Goal: Task Accomplishment & Management: Use online tool/utility

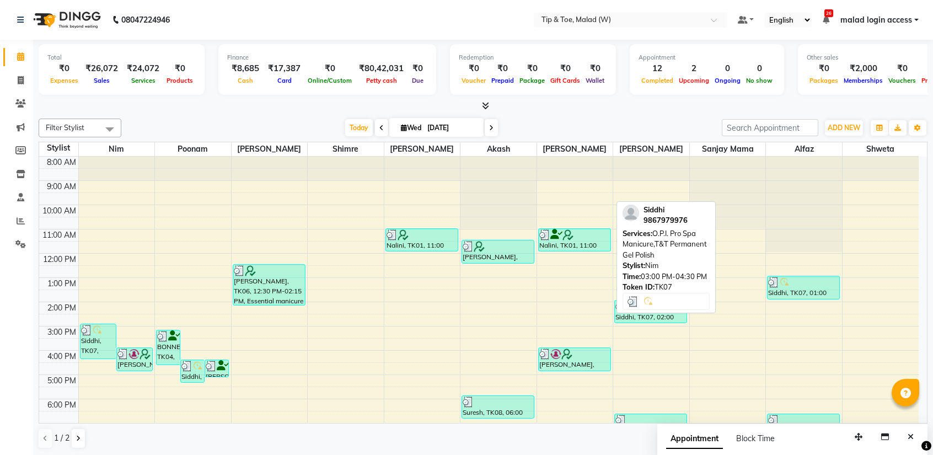
scroll to position [43, 0]
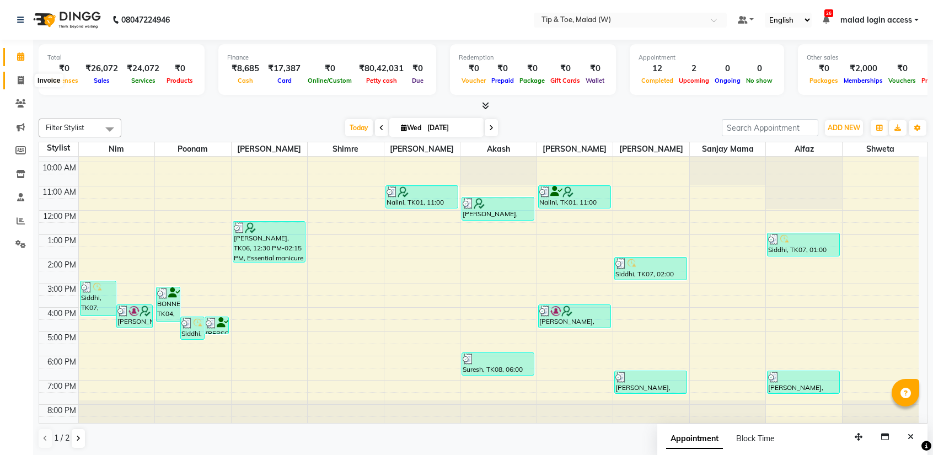
drag, startPoint x: 19, startPoint y: 84, endPoint x: 28, endPoint y: 88, distance: 9.4
click at [19, 84] on span at bounding box center [20, 80] width 19 height 13
select select "5930"
select select "service"
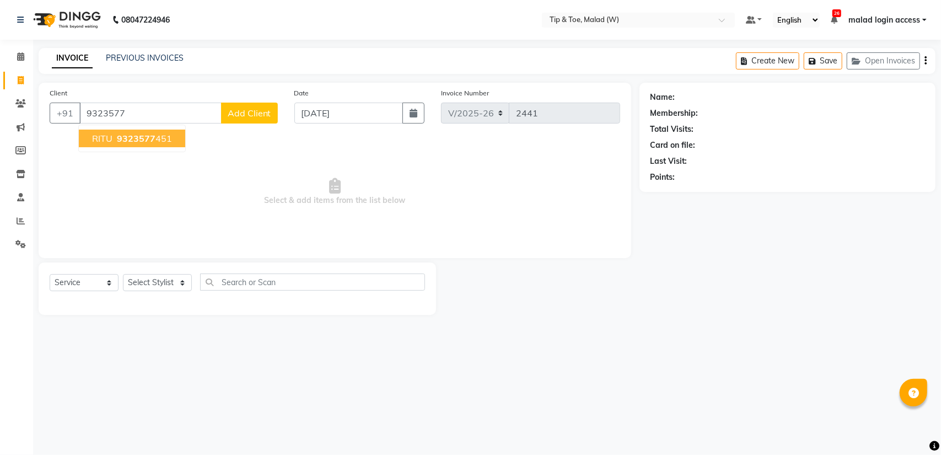
click at [115, 133] on ngb-highlight "9323577 451" at bounding box center [143, 138] width 57 height 11
type input "9323577451"
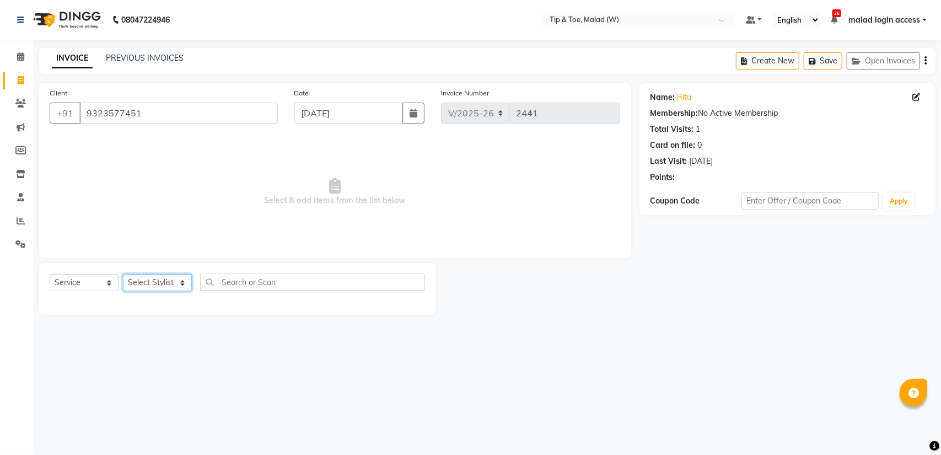
click at [154, 285] on select "Select Stylist Ajay Akash Alfaz [PERSON_NAME] Danish [PERSON_NAME] House Sale K…" at bounding box center [157, 282] width 69 height 17
select select "84683"
click at [123, 274] on select "Select Stylist Ajay Akash Alfaz [PERSON_NAME] Danish [PERSON_NAME] House Sale K…" at bounding box center [157, 282] width 69 height 17
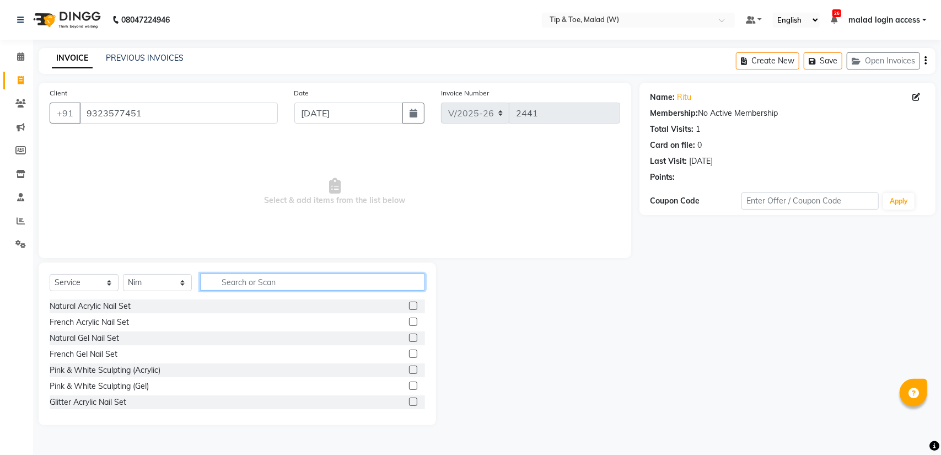
click at [223, 282] on input "text" at bounding box center [312, 281] width 225 height 17
type input "rem"
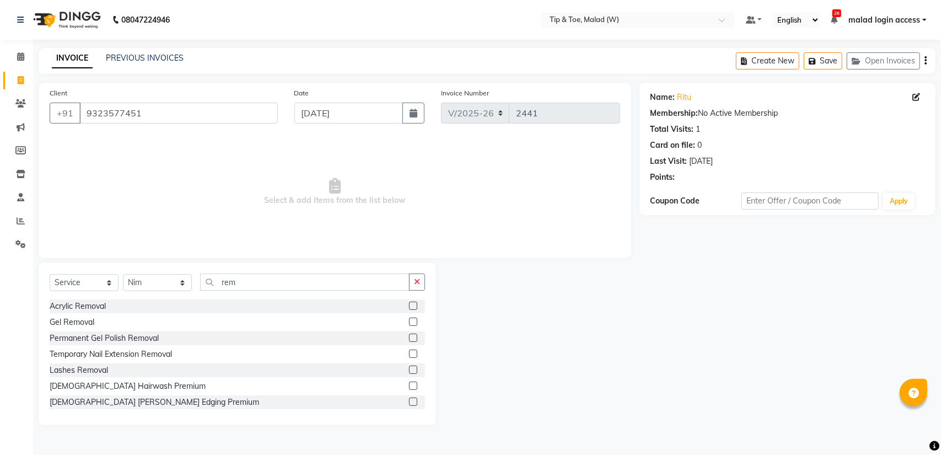
click at [409, 338] on label at bounding box center [413, 338] width 8 height 8
click at [409, 338] on input "checkbox" at bounding box center [412, 338] width 7 height 7
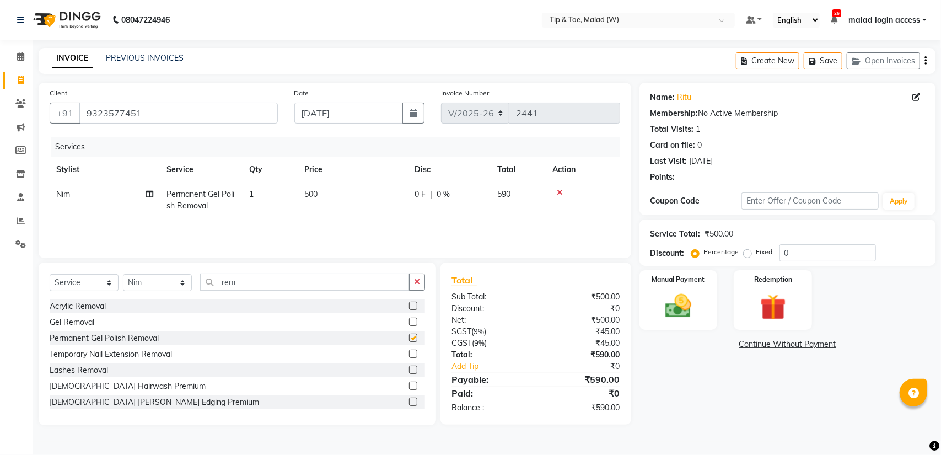
checkbox input "false"
click at [680, 303] on img at bounding box center [679, 306] width 44 height 31
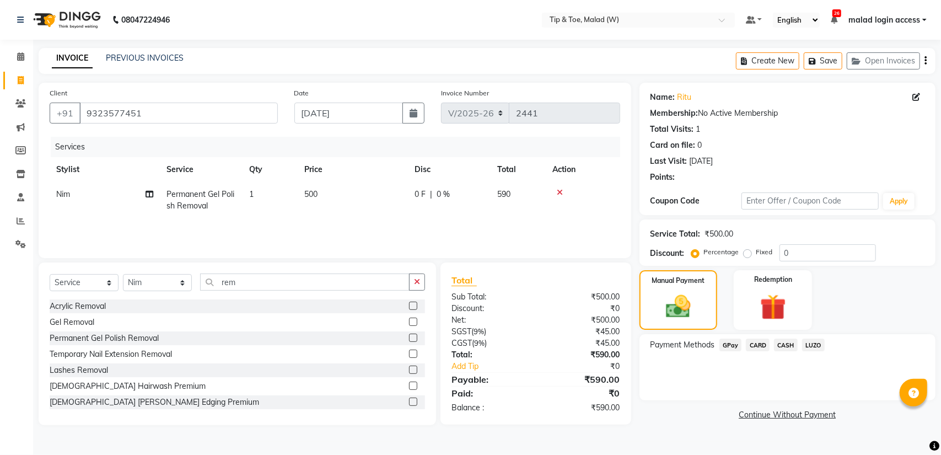
click at [781, 346] on span "CASH" at bounding box center [786, 344] width 24 height 13
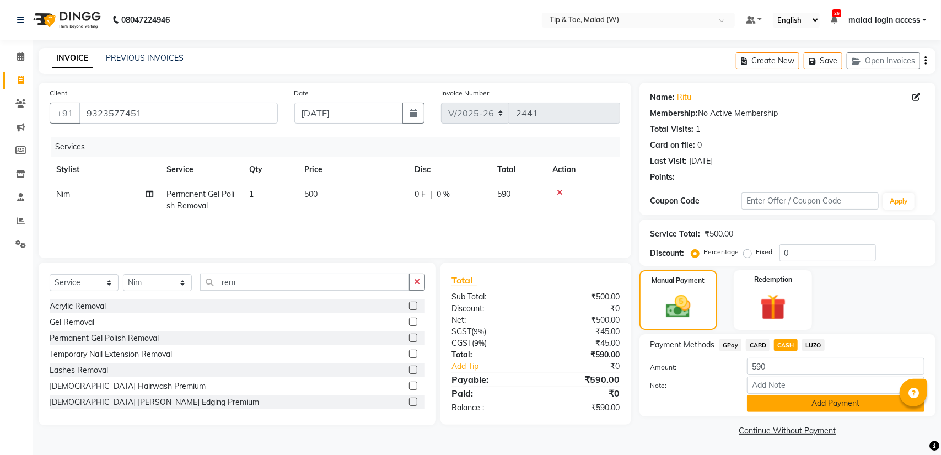
click at [782, 406] on button "Add Payment" at bounding box center [836, 403] width 178 height 17
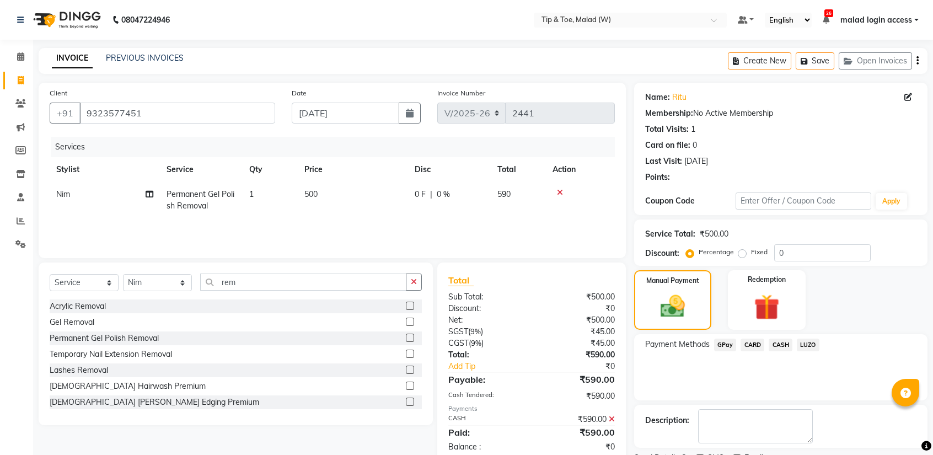
scroll to position [45, 0]
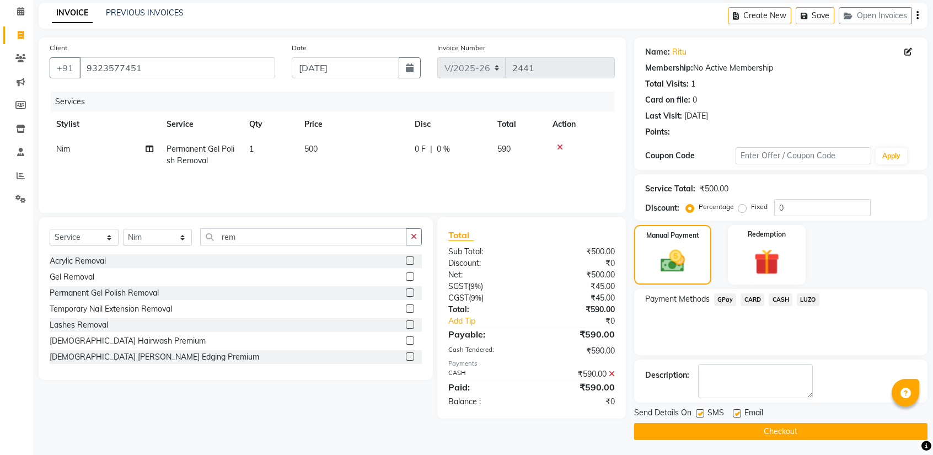
click at [720, 431] on button "Checkout" at bounding box center [780, 431] width 293 height 17
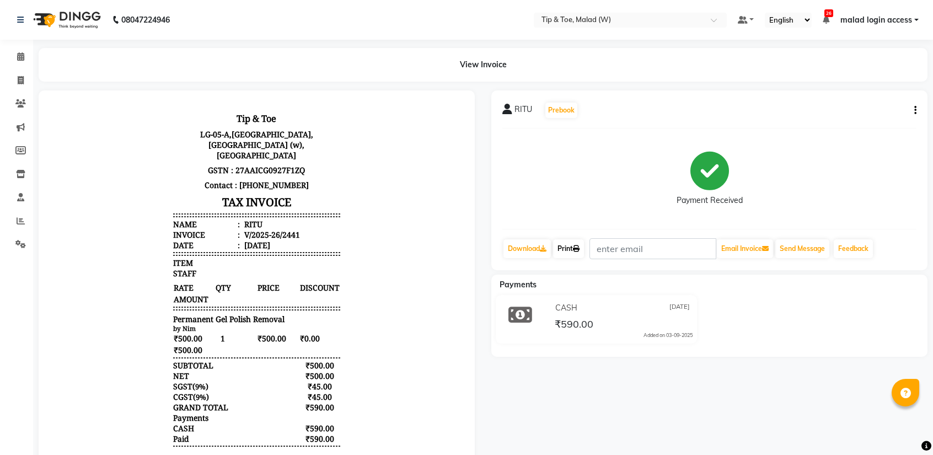
click at [574, 252] on link "Print" at bounding box center [568, 248] width 31 height 19
click at [19, 77] on icon at bounding box center [21, 80] width 6 height 8
select select "5930"
select select "service"
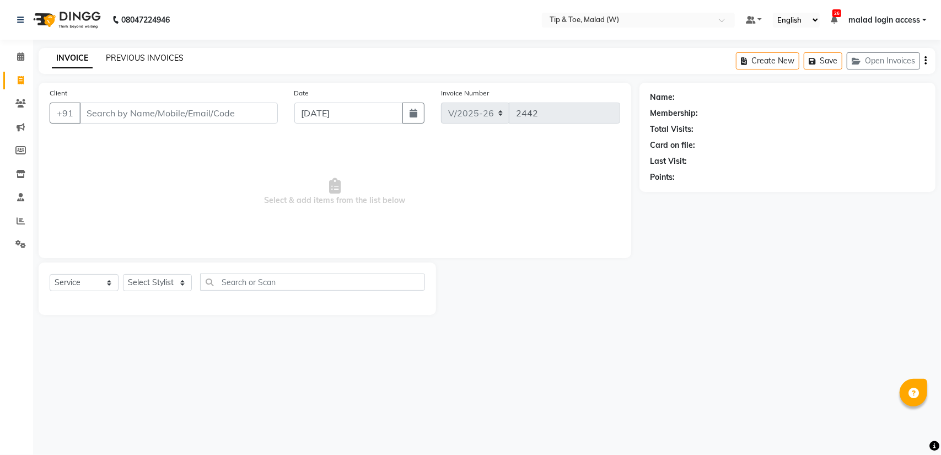
click at [131, 56] on link "PREVIOUS INVOICES" at bounding box center [145, 58] width 78 height 10
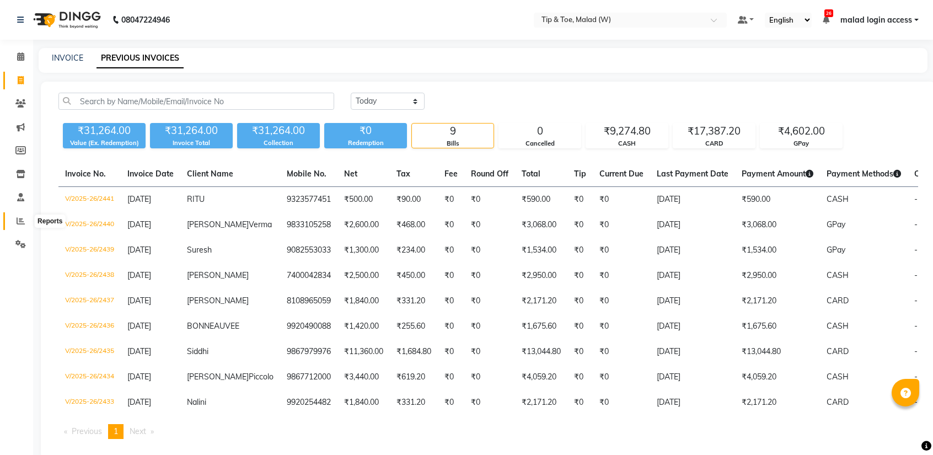
click at [19, 223] on icon at bounding box center [21, 221] width 8 height 8
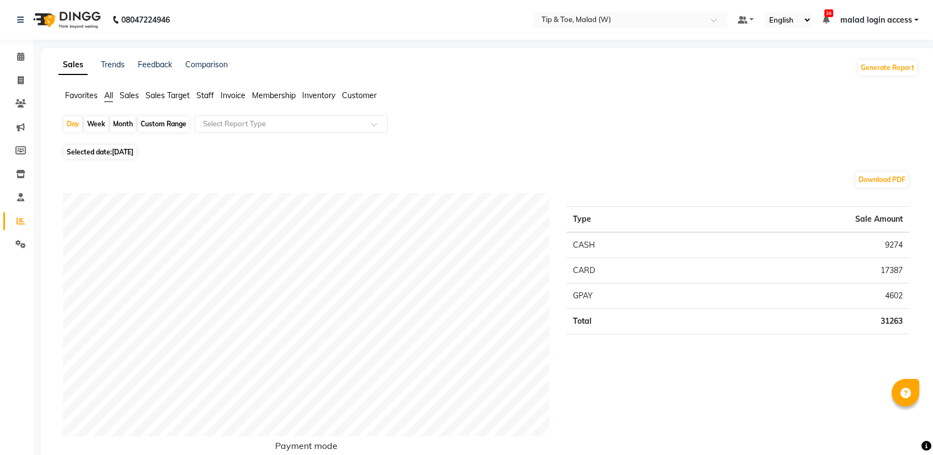
click at [206, 94] on span "Staff" at bounding box center [205, 95] width 18 height 10
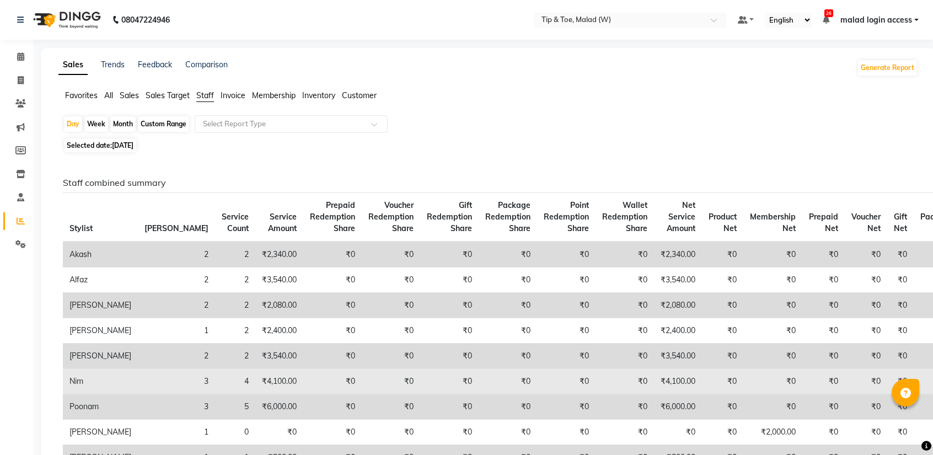
scroll to position [55, 0]
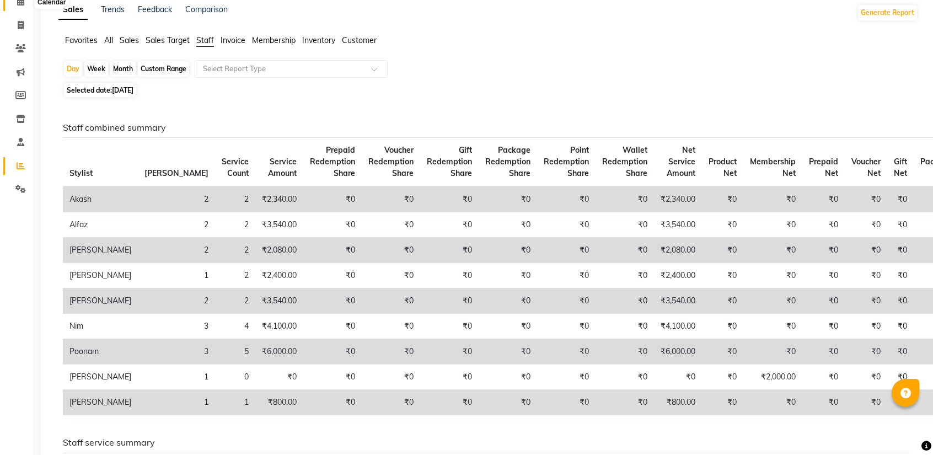
click at [23, 7] on span at bounding box center [20, 2] width 19 height 13
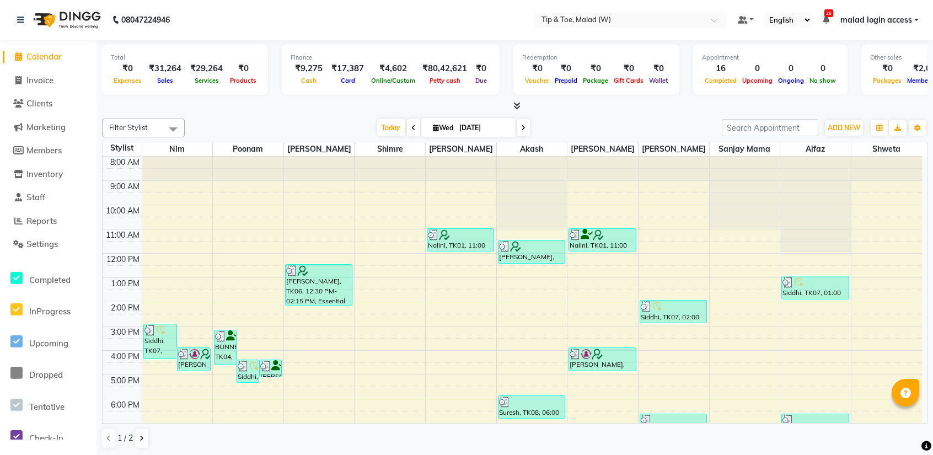
click at [517, 125] on span at bounding box center [523, 127] width 13 height 17
type input "[DATE]"
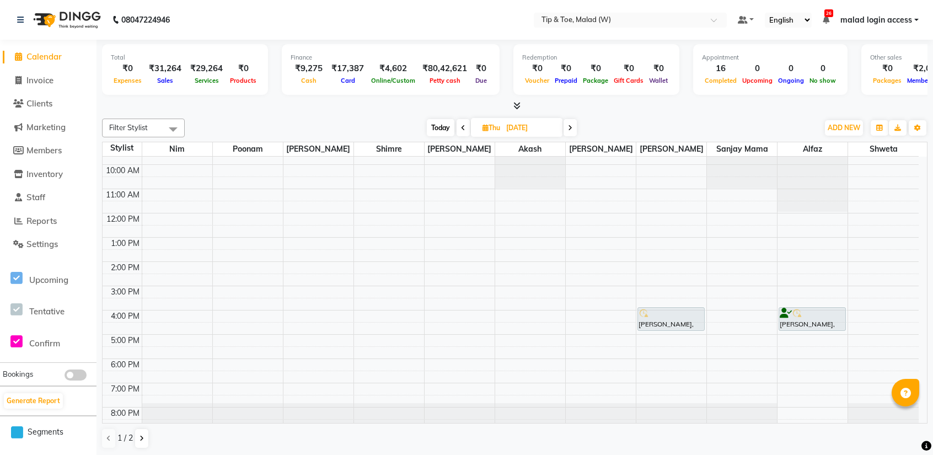
scroll to position [43, 0]
click at [14, 59] on span at bounding box center [18, 57] width 17 height 13
click at [24, 58] on span at bounding box center [18, 57] width 17 height 13
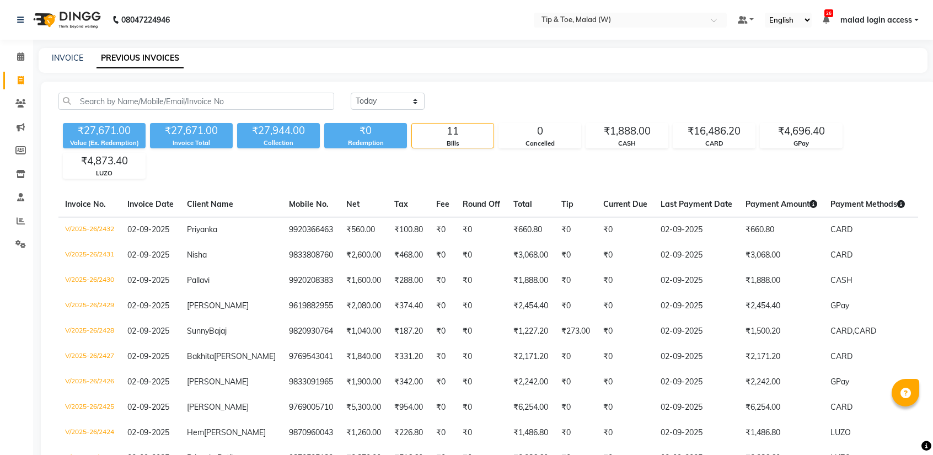
select select "[DATE]"
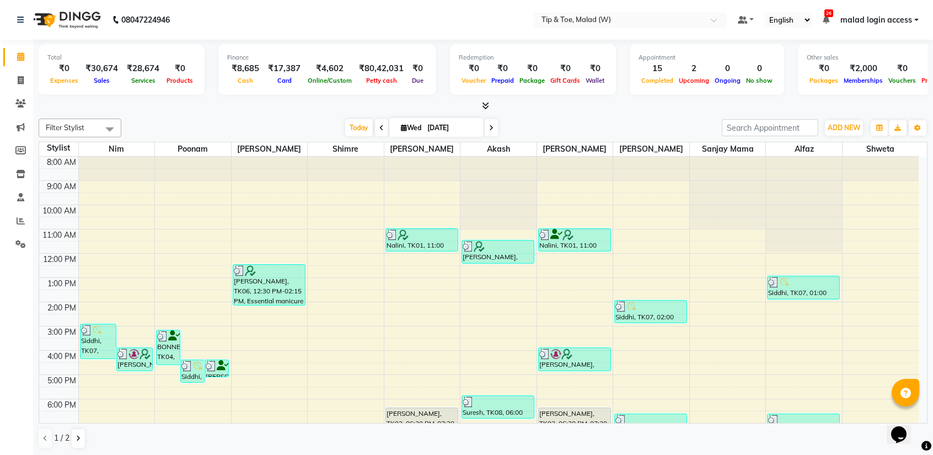
scroll to position [32, 0]
